Goal: Task Accomplishment & Management: Use online tool/utility

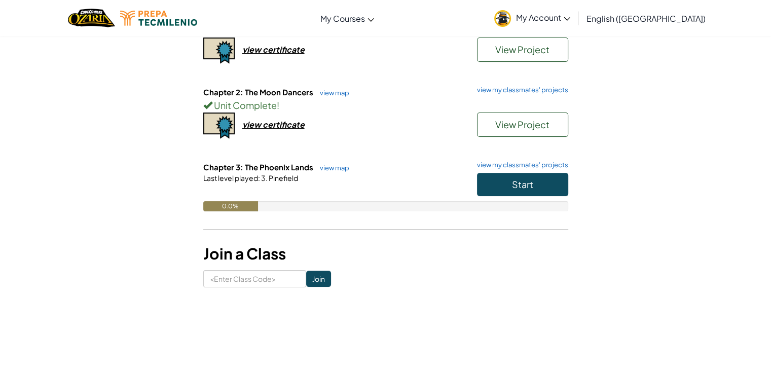
scroll to position [145, 0]
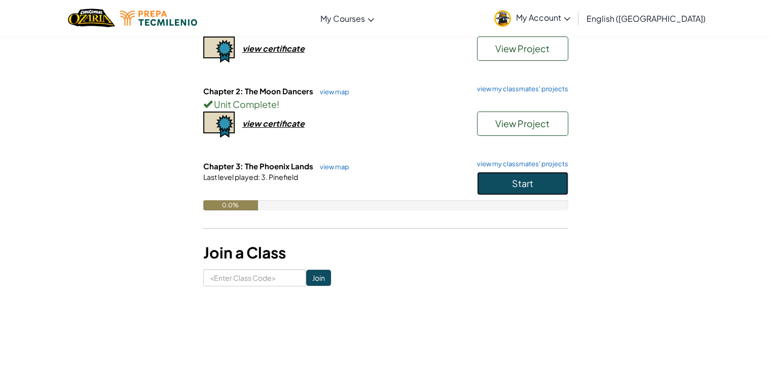
click at [524, 187] on span "Start" at bounding box center [522, 184] width 21 height 12
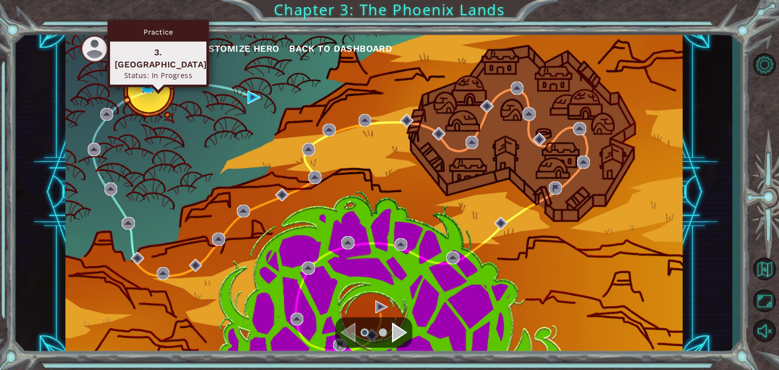
click at [148, 89] on img at bounding box center [148, 86] width 13 height 13
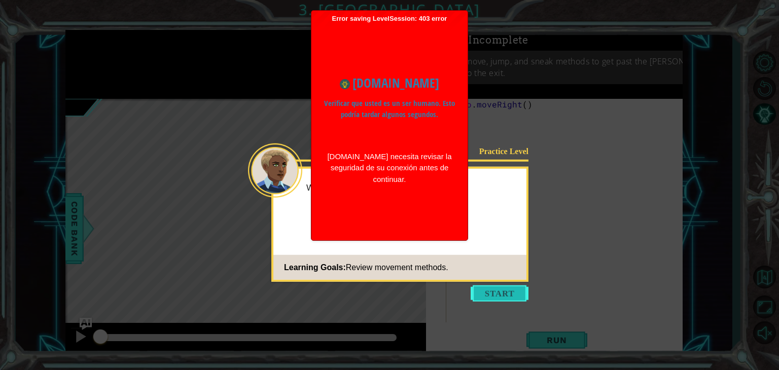
click at [508, 290] on button "Start" at bounding box center [500, 294] width 58 height 16
click at [510, 157] on icon at bounding box center [389, 185] width 779 height 370
